Goal: Transaction & Acquisition: Purchase product/service

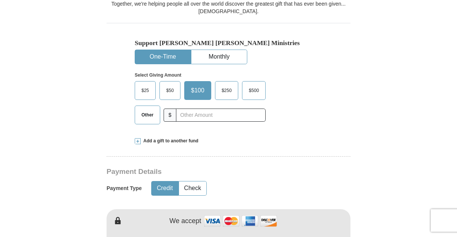
scroll to position [216, 0]
click at [229, 94] on span "$250" at bounding box center [227, 89] width 18 height 11
click at [0, 0] on input "$250" at bounding box center [0, 0] width 0 height 0
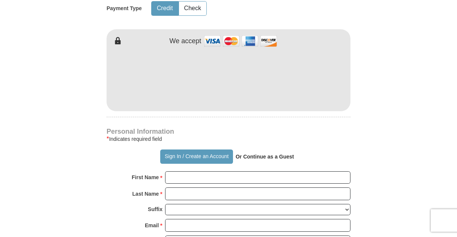
scroll to position [418, 0]
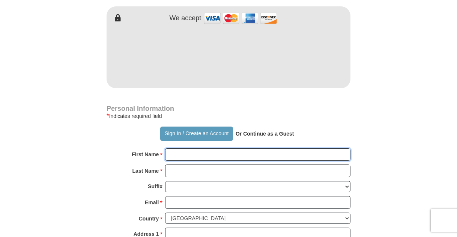
click at [182, 148] on input "First Name *" at bounding box center [257, 154] width 185 height 13
type input "[PERSON_NAME]"
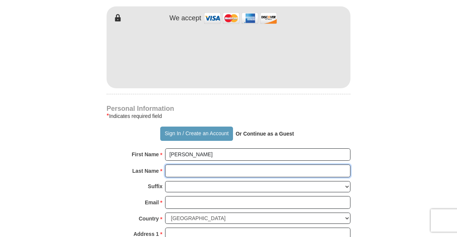
click at [212, 166] on input "Last Name *" at bounding box center [257, 170] width 185 height 13
type input "[PERSON_NAME]"
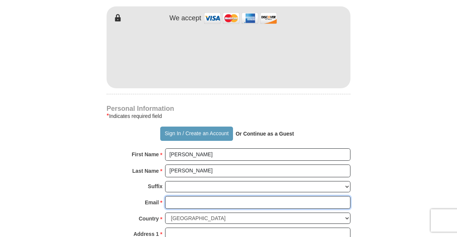
click at [208, 196] on input "Email *" at bounding box center [257, 202] width 185 height 13
type input "[EMAIL_ADDRESS][DOMAIN_NAME]"
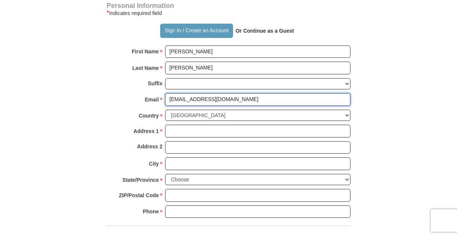
scroll to position [526, 0]
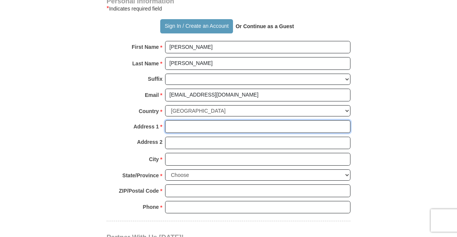
click at [184, 120] on input "Address 1 *" at bounding box center [257, 126] width 185 height 13
type input "[STREET_ADDRESS][PERSON_NAME]"
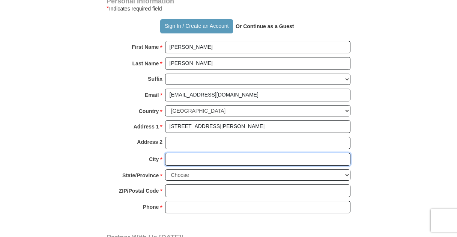
click at [207, 158] on input "City *" at bounding box center [257, 159] width 185 height 13
type input "[PERSON_NAME]"
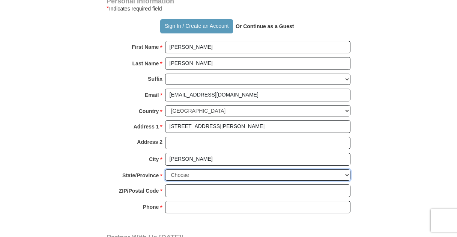
click at [216, 170] on select "Choose [US_STATE] [US_STATE] [US_STATE] [US_STATE] [US_STATE] Armed Forces Amer…" at bounding box center [257, 175] width 185 height 12
select select "VA"
click at [165, 169] on select "Choose [US_STATE] [US_STATE] [US_STATE] [US_STATE] [US_STATE] Armed Forces Amer…" at bounding box center [257, 175] width 185 height 12
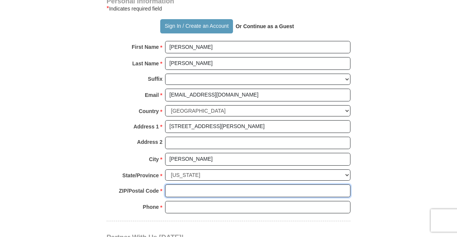
click at [203, 185] on input "ZIP/Postal Code *" at bounding box center [257, 190] width 185 height 13
type input "22974"
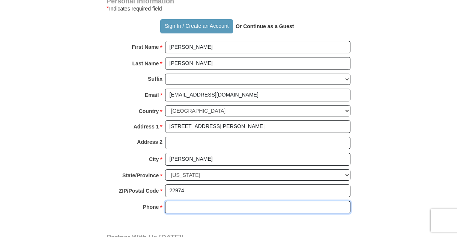
click at [212, 201] on input "Phone * *" at bounding box center [257, 207] width 185 height 13
type input "[PHONE_NUMBER]"
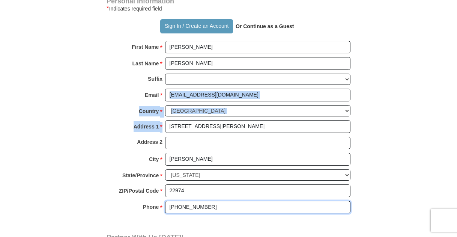
drag, startPoint x: 460, startPoint y: 99, endPoint x: 459, endPoint y: 125, distance: 25.9
click at [457, 125] on html "Sign In Already have an account? Sign in for faster giving. Don't have an accou…" at bounding box center [228, 192] width 457 height 1437
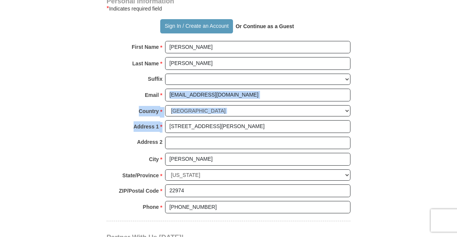
click at [450, 119] on body "Sign In Already have an account? Sign in for faster giving. Don't have an accou…" at bounding box center [228, 192] width 457 height 1437
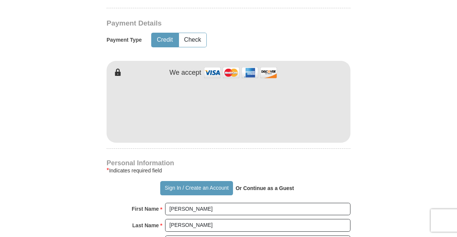
scroll to position [358, 0]
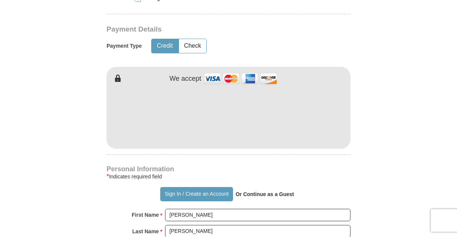
click at [211, 75] on img at bounding box center [240, 79] width 75 height 16
